Goal: Task Accomplishment & Management: Manage account settings

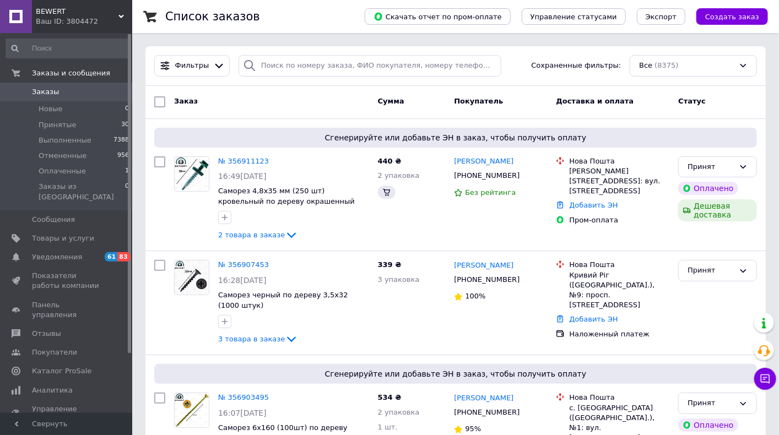
click at [18, 14] on link at bounding box center [16, 16] width 32 height 33
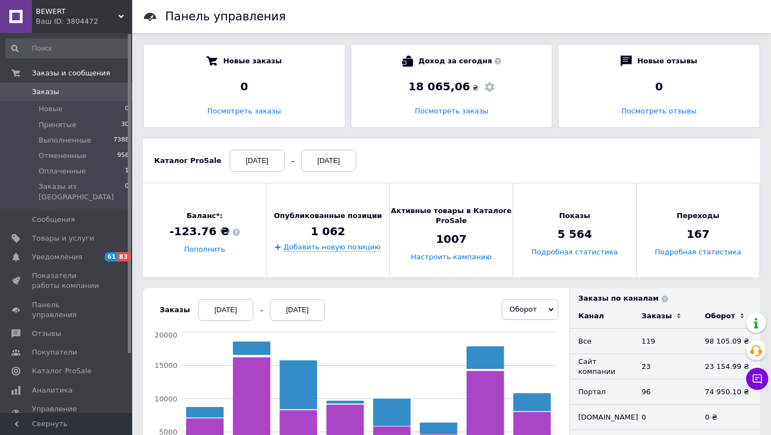
scroll to position [220, 0]
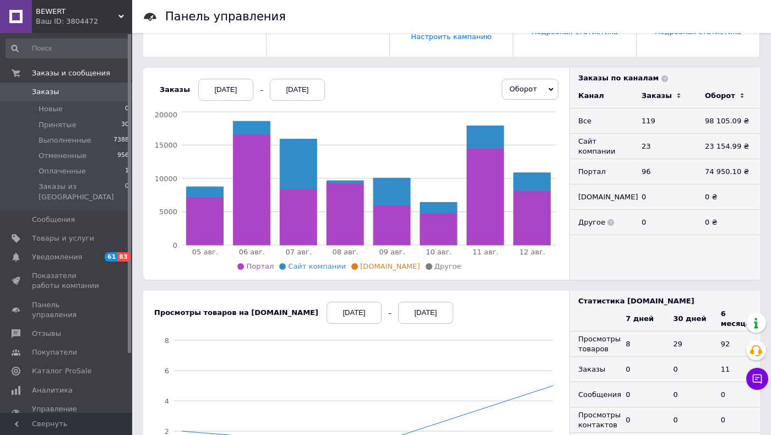
click at [229, 86] on div "[DATE]" at bounding box center [225, 90] width 55 height 22
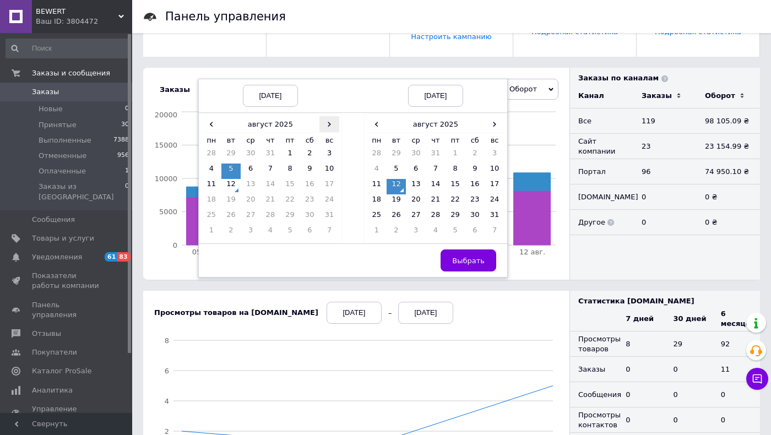
click at [320, 127] on span "›" at bounding box center [330, 124] width 20 height 16
click at [205, 113] on div "‹ сентябрь 2025 › пн вт ср чт пт сб вс 25 26 27 28 29 30 31 1 2 3 4 5 6 7 8 9 1…" at bounding box center [270, 178] width 143 height 130
drag, startPoint x: 207, startPoint y: 123, endPoint x: 221, endPoint y: 139, distance: 21.5
click at [208, 123] on span "‹" at bounding box center [212, 124] width 20 height 16
click at [233, 187] on td "12" at bounding box center [231, 186] width 20 height 15
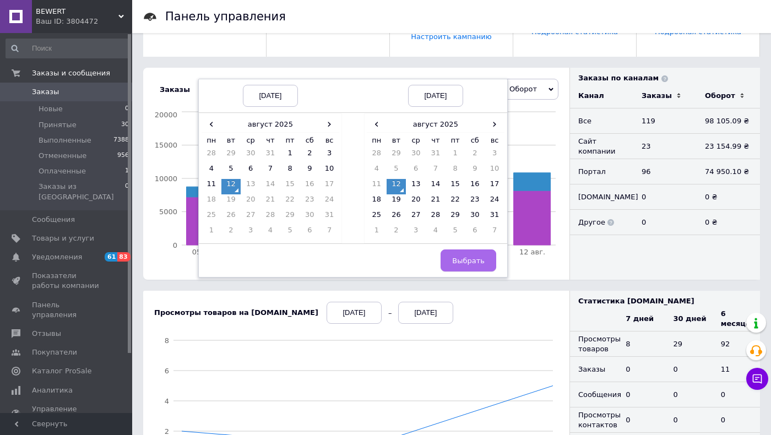
click at [470, 262] on span "Выбрать" at bounding box center [468, 261] width 33 height 8
